Goal: Information Seeking & Learning: Learn about a topic

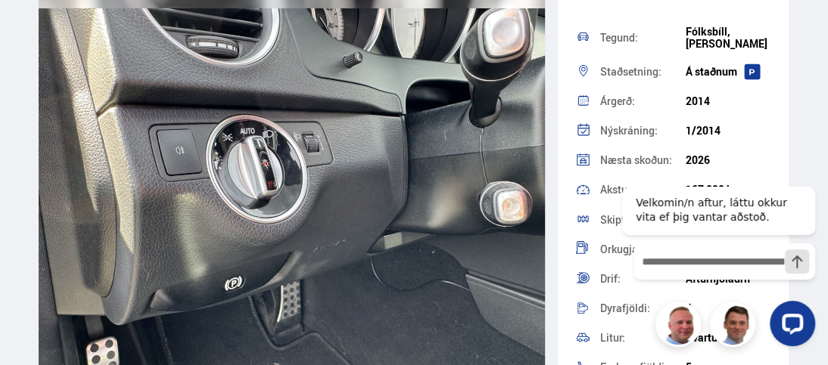
scroll to position [10214, 0]
